Goal: Task Accomplishment & Management: Use online tool/utility

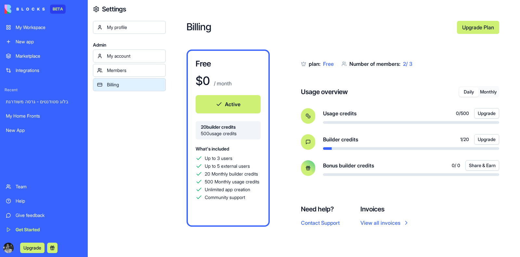
click at [30, 119] on div "My Home Fronts" at bounding box center [44, 116] width 76 height 7
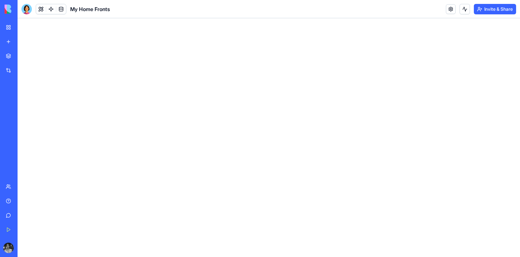
click at [17, 119] on div "My Home Fronts" at bounding box center [15, 116] width 18 height 7
click at [24, 116] on div "My Home Fronts" at bounding box center [15, 116] width 18 height 7
click at [187, 72] on div at bounding box center [269, 137] width 503 height 238
click at [7, 117] on div "My Home Fronts" at bounding box center [15, 116] width 18 height 7
click at [24, 101] on div "בלוג סטודנטים - גרסה משודרגת" at bounding box center [15, 101] width 18 height 7
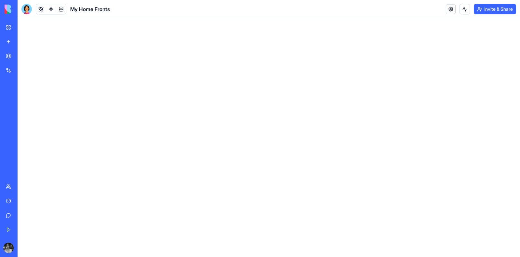
click at [24, 116] on div "My Home Fronts" at bounding box center [15, 116] width 18 height 7
click at [130, 117] on div at bounding box center [269, 137] width 503 height 238
click at [26, 11] on div at bounding box center [26, 9] width 10 height 10
click at [23, 5] on div at bounding box center [26, 9] width 10 height 10
click at [28, 14] on div at bounding box center [26, 9] width 10 height 10
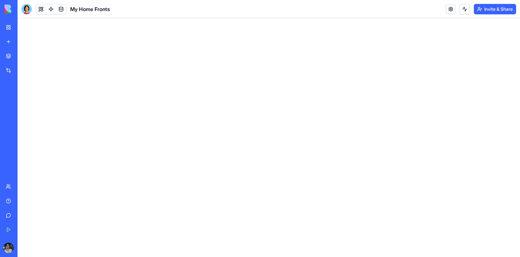
click at [38, 9] on link at bounding box center [41, 9] width 10 height 10
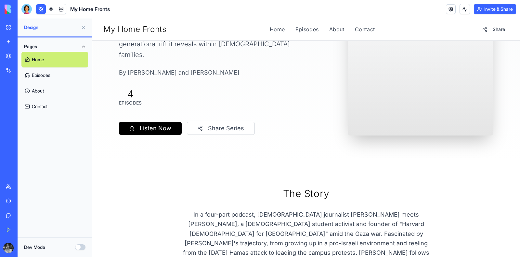
scroll to position [79, 0]
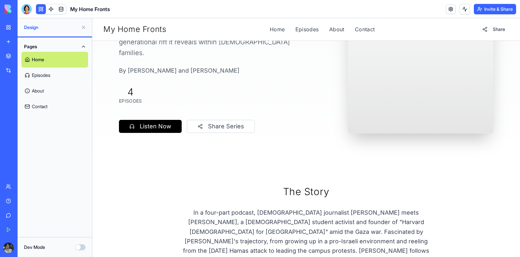
click at [25, 10] on div at bounding box center [26, 9] width 10 height 10
click at [21, 11] on div at bounding box center [26, 9] width 10 height 10
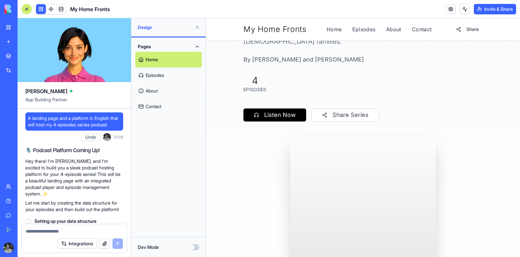
scroll to position [28213, 0]
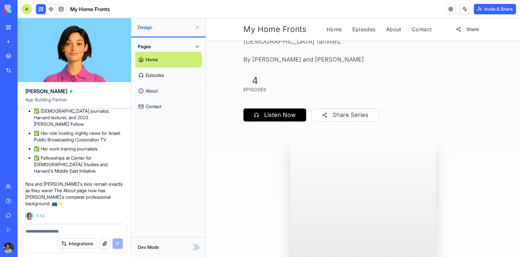
click at [38, 230] on textarea at bounding box center [74, 231] width 97 height 7
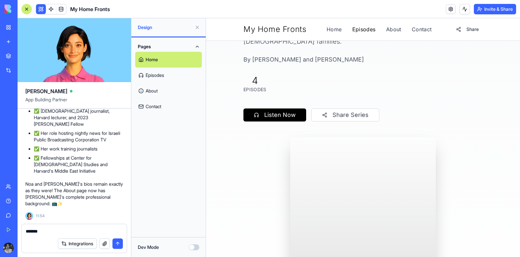
click at [362, 30] on link "Episodes" at bounding box center [364, 29] width 23 height 8
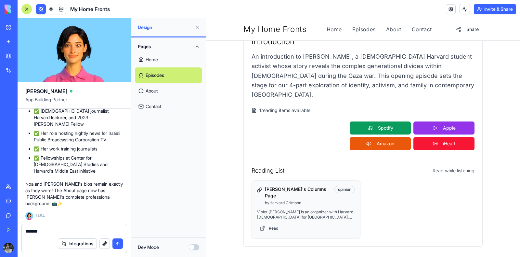
click at [58, 234] on div "Integrations" at bounding box center [74, 243] width 105 height 18
click at [52, 233] on textarea "*******" at bounding box center [75, 231] width 98 height 7
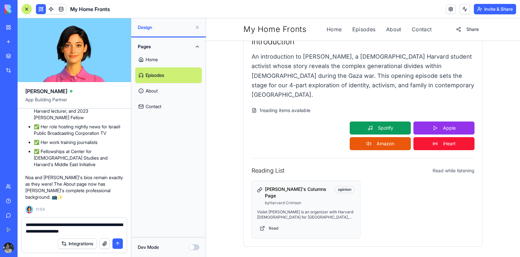
type textarea "**********"
click at [114, 241] on button "submit" at bounding box center [118, 243] width 10 height 10
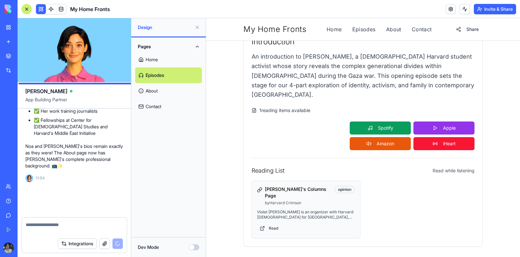
click at [121, 249] on div "Integrations" at bounding box center [74, 243] width 105 height 18
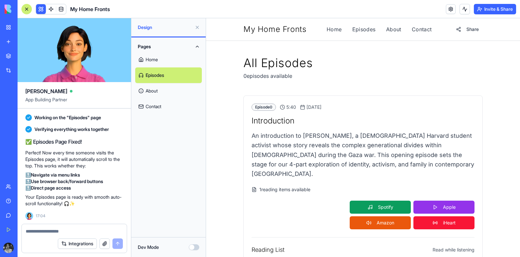
scroll to position [28391, 0]
click at [420, 30] on link "Contact" at bounding box center [422, 29] width 20 height 8
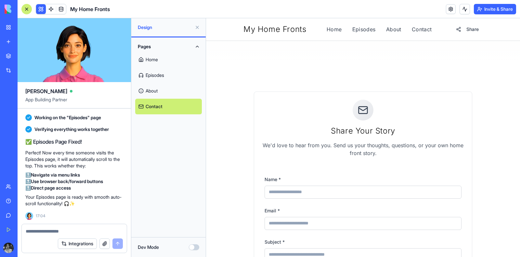
scroll to position [85, 0]
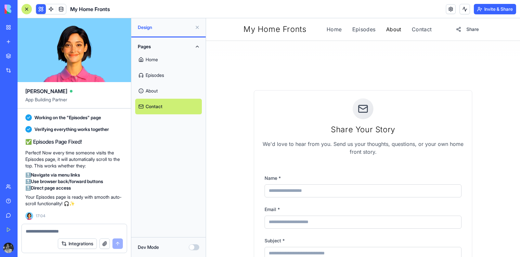
click at [389, 31] on link "About" at bounding box center [393, 29] width 15 height 8
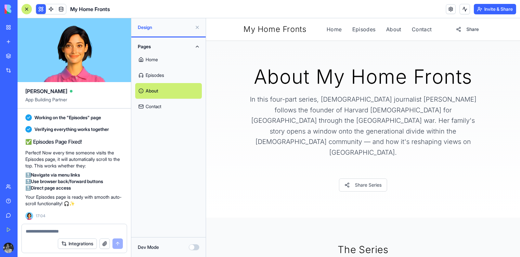
click at [63, 10] on link at bounding box center [61, 9] width 10 height 10
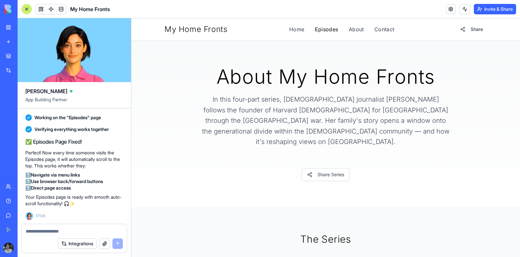
click at [327, 32] on link "Episodes" at bounding box center [326, 29] width 23 height 8
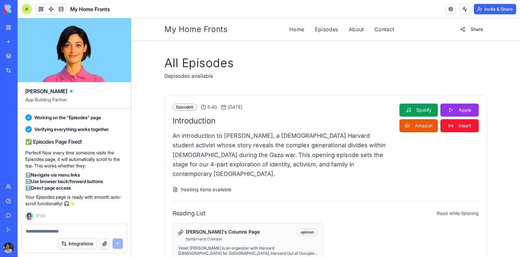
click at [61, 8] on link at bounding box center [61, 9] width 10 height 10
click at [60, 11] on link at bounding box center [61, 9] width 10 height 10
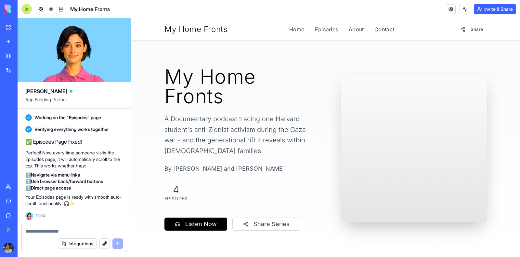
click at [63, 11] on link at bounding box center [61, 9] width 10 height 10
click at [65, 6] on link at bounding box center [61, 9] width 10 height 10
click at [62, 10] on link at bounding box center [61, 9] width 10 height 10
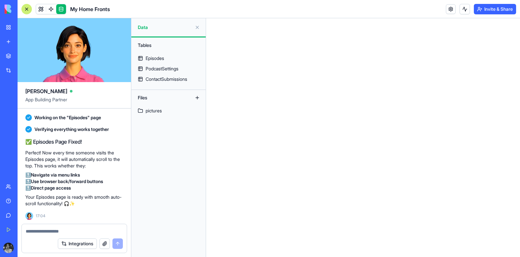
click at [149, 58] on div "Episodes" at bounding box center [155, 58] width 19 height 7
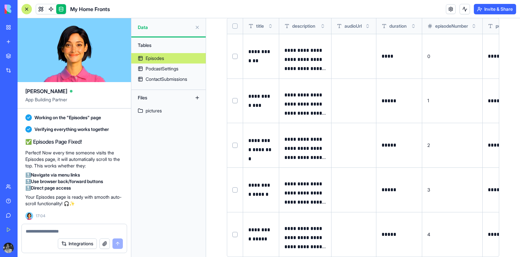
scroll to position [60, 0]
